Goal: Task Accomplishment & Management: Complete application form

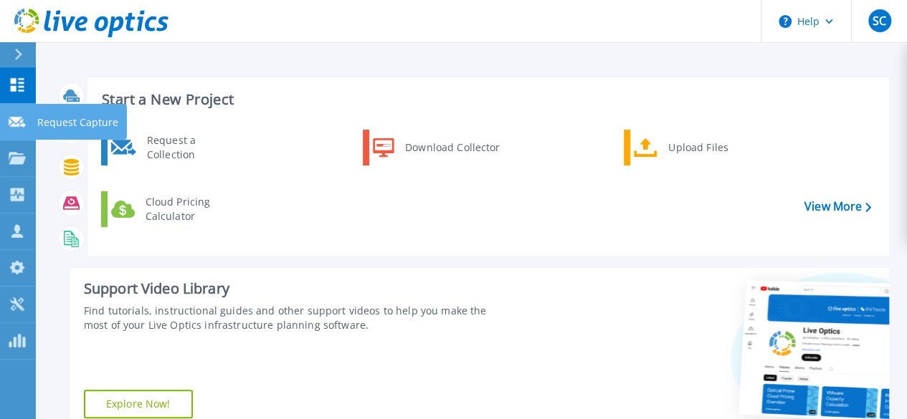
click at [22, 124] on icon at bounding box center [17, 122] width 17 height 11
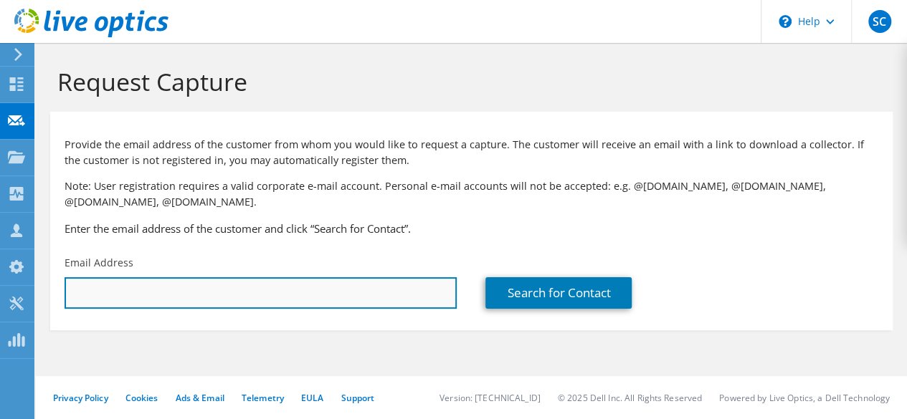
click at [277, 295] on input "text" at bounding box center [261, 293] width 392 height 32
type input "drewdowell@safetyinsurance.com"
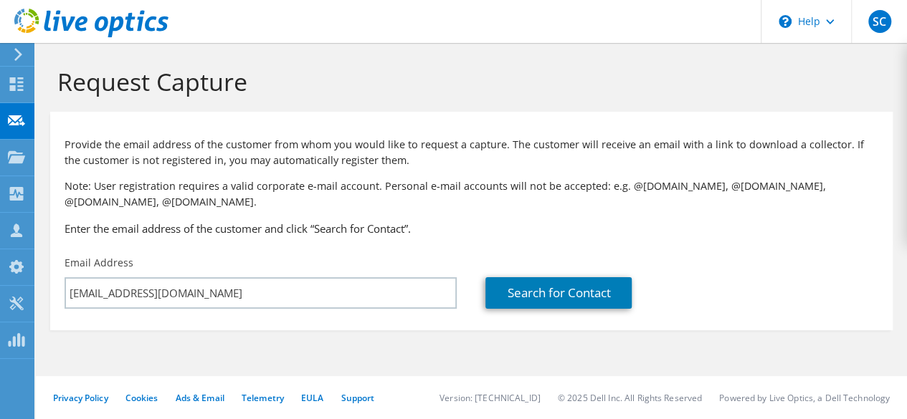
click at [586, 312] on div "Search for Contact" at bounding box center [681, 282] width 421 height 67
click at [593, 297] on link "Search for Contact" at bounding box center [558, 293] width 146 height 32
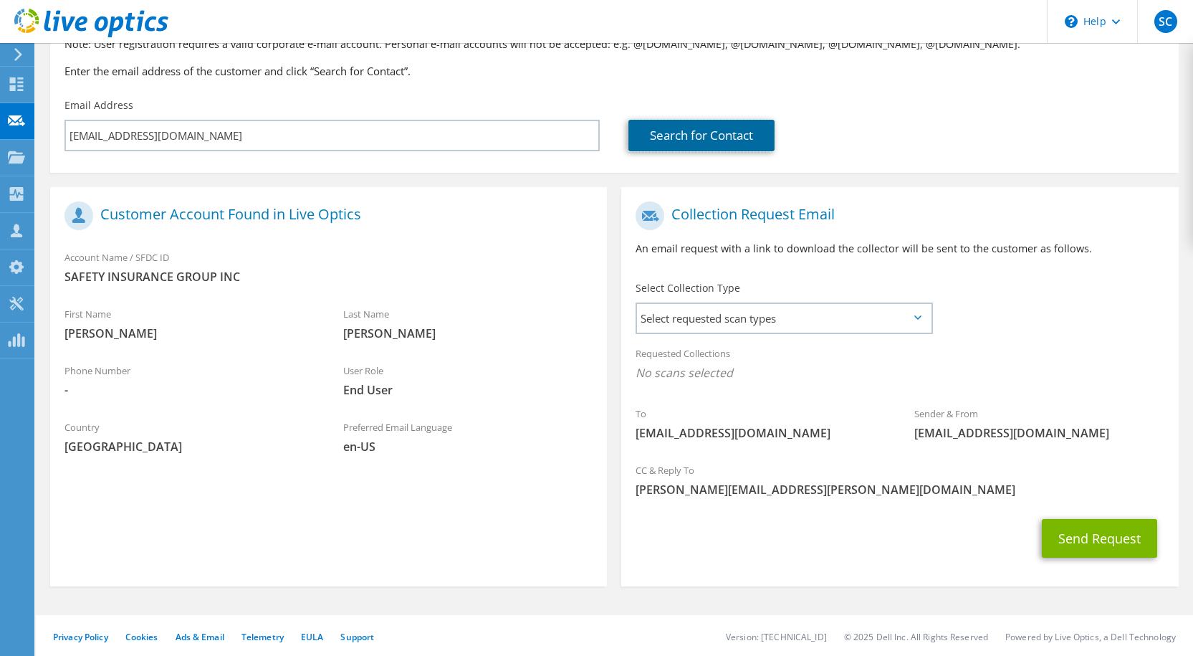
scroll to position [143, 0]
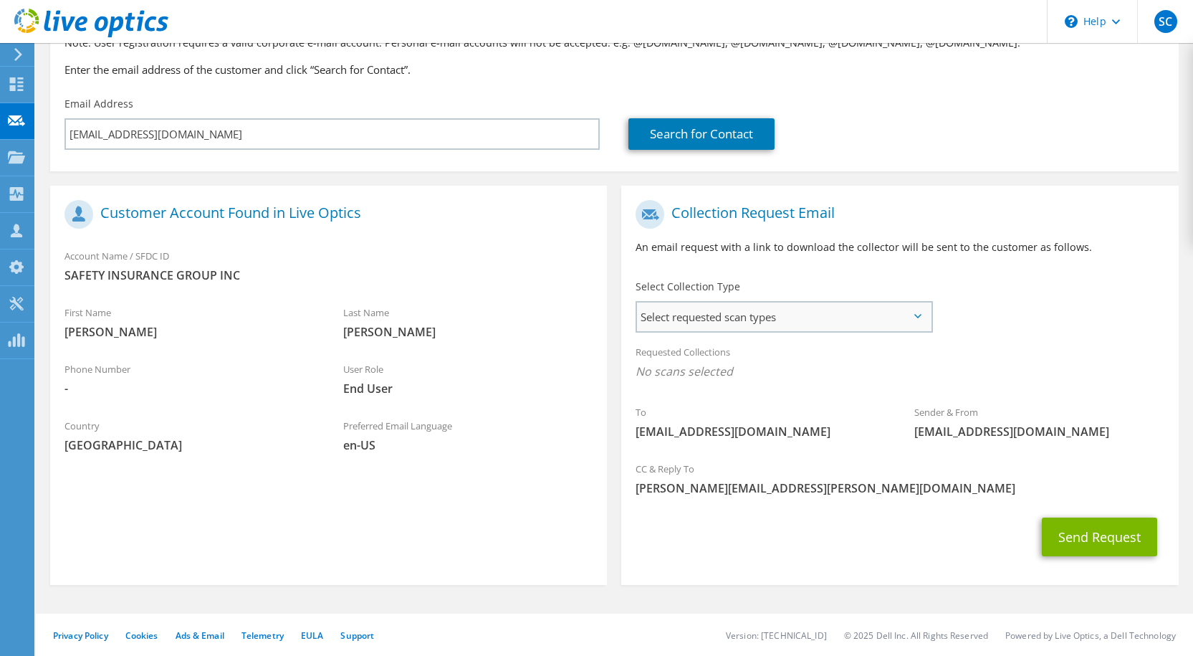
click at [773, 318] on span "Select requested scan types" at bounding box center [783, 316] width 293 height 29
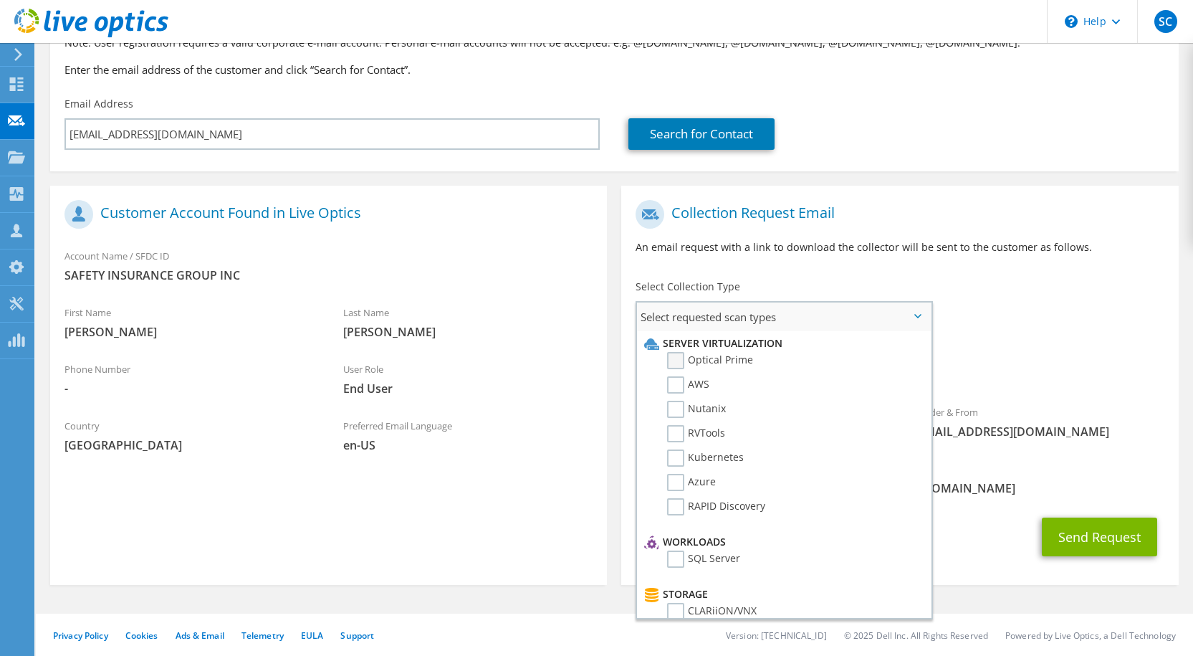
click at [733, 361] on label "Optical Prime" at bounding box center [710, 360] width 86 height 17
click at [0, 0] on input "Optical Prime" at bounding box center [0, 0] width 0 height 0
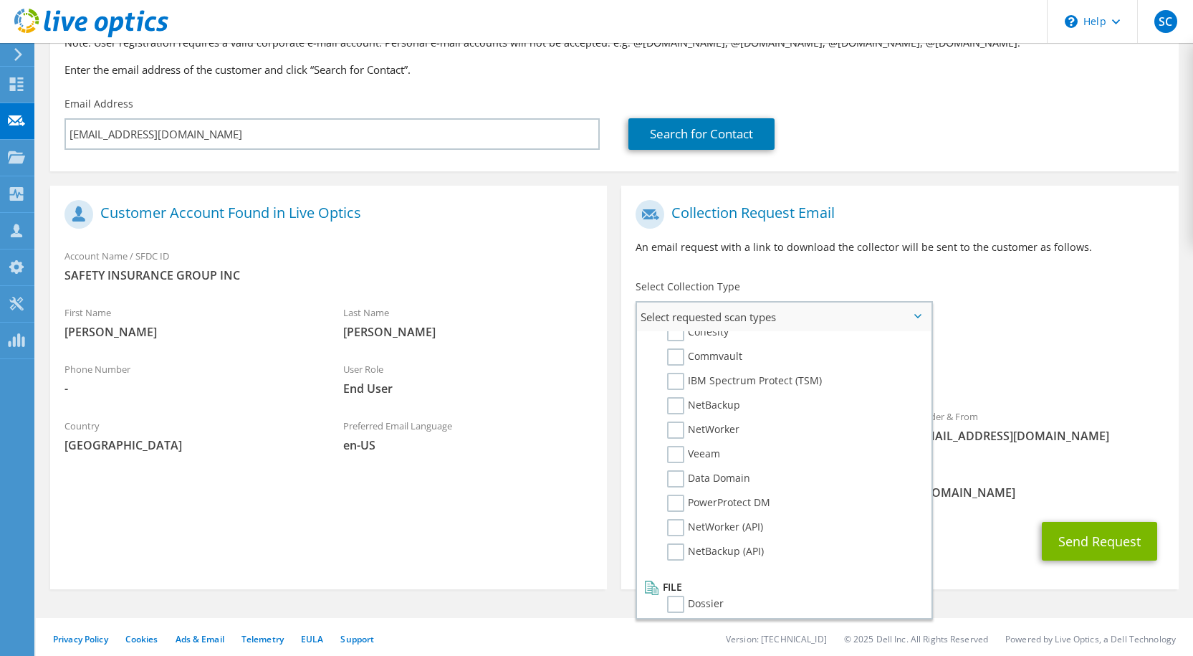
scroll to position [682, 0]
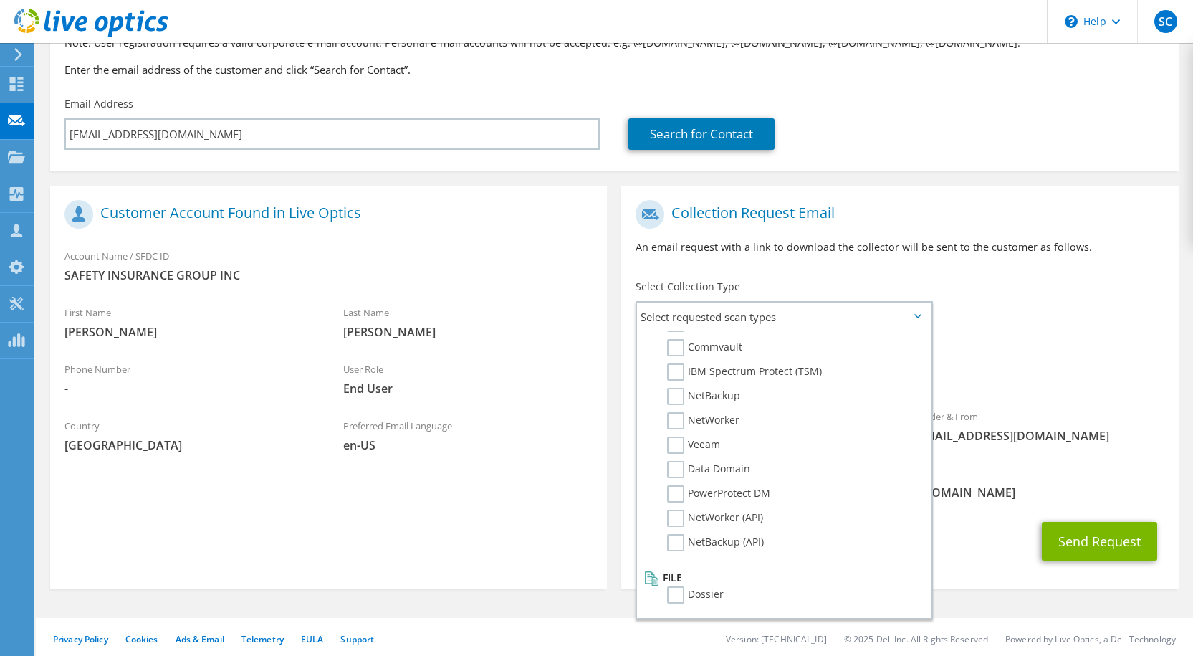
click at [906, 326] on div "To drewdowell@safetyinsurance.com Sender & From liveoptics@liveoptics.com" at bounding box center [899, 325] width 557 height 265
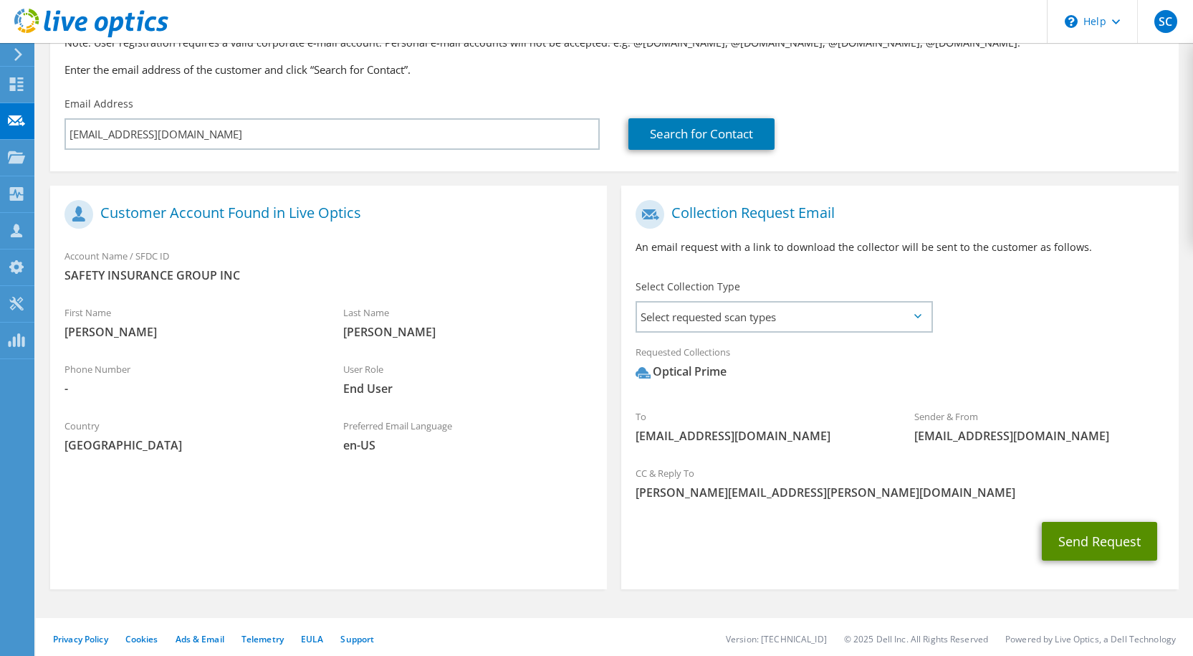
click at [906, 419] on button "Send Request" at bounding box center [1099, 541] width 115 height 39
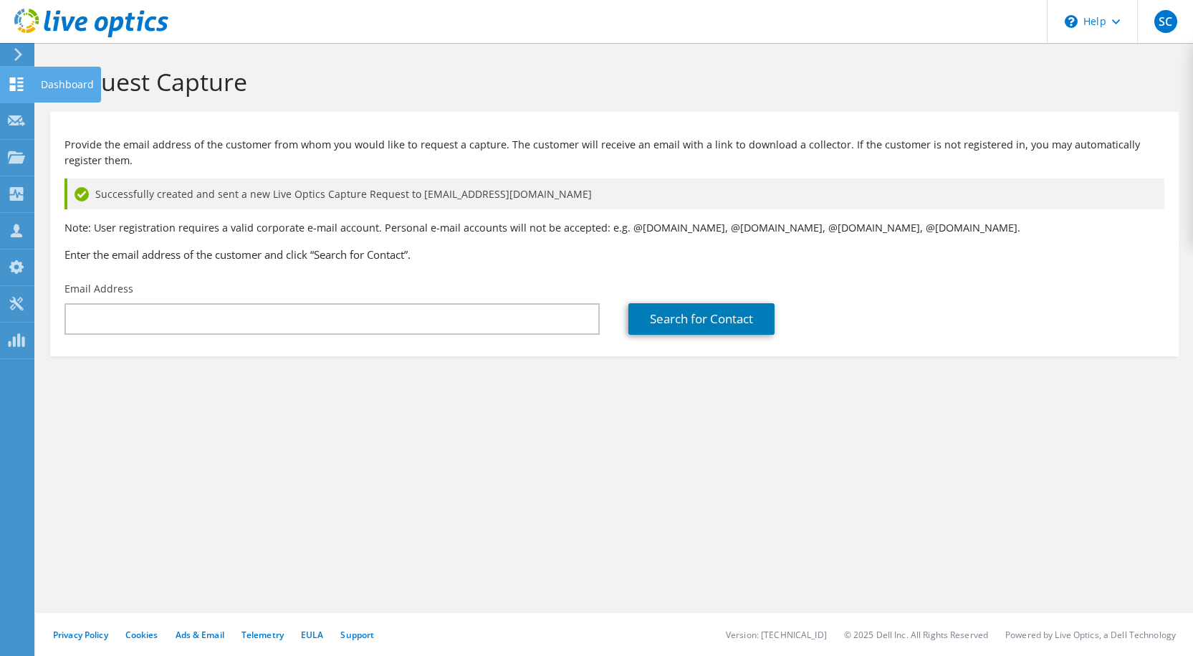
click at [19, 82] on use at bounding box center [17, 84] width 14 height 14
